Goal: Navigation & Orientation: Find specific page/section

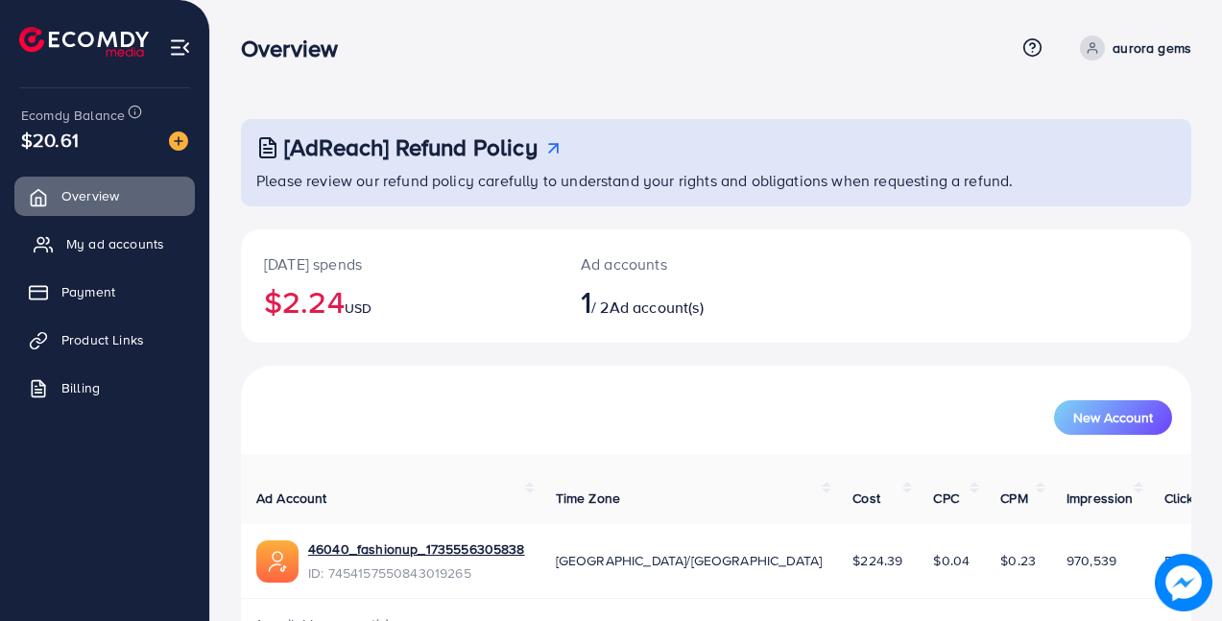
click at [102, 250] on span "My ad accounts" at bounding box center [115, 243] width 98 height 19
